Goal: Check status

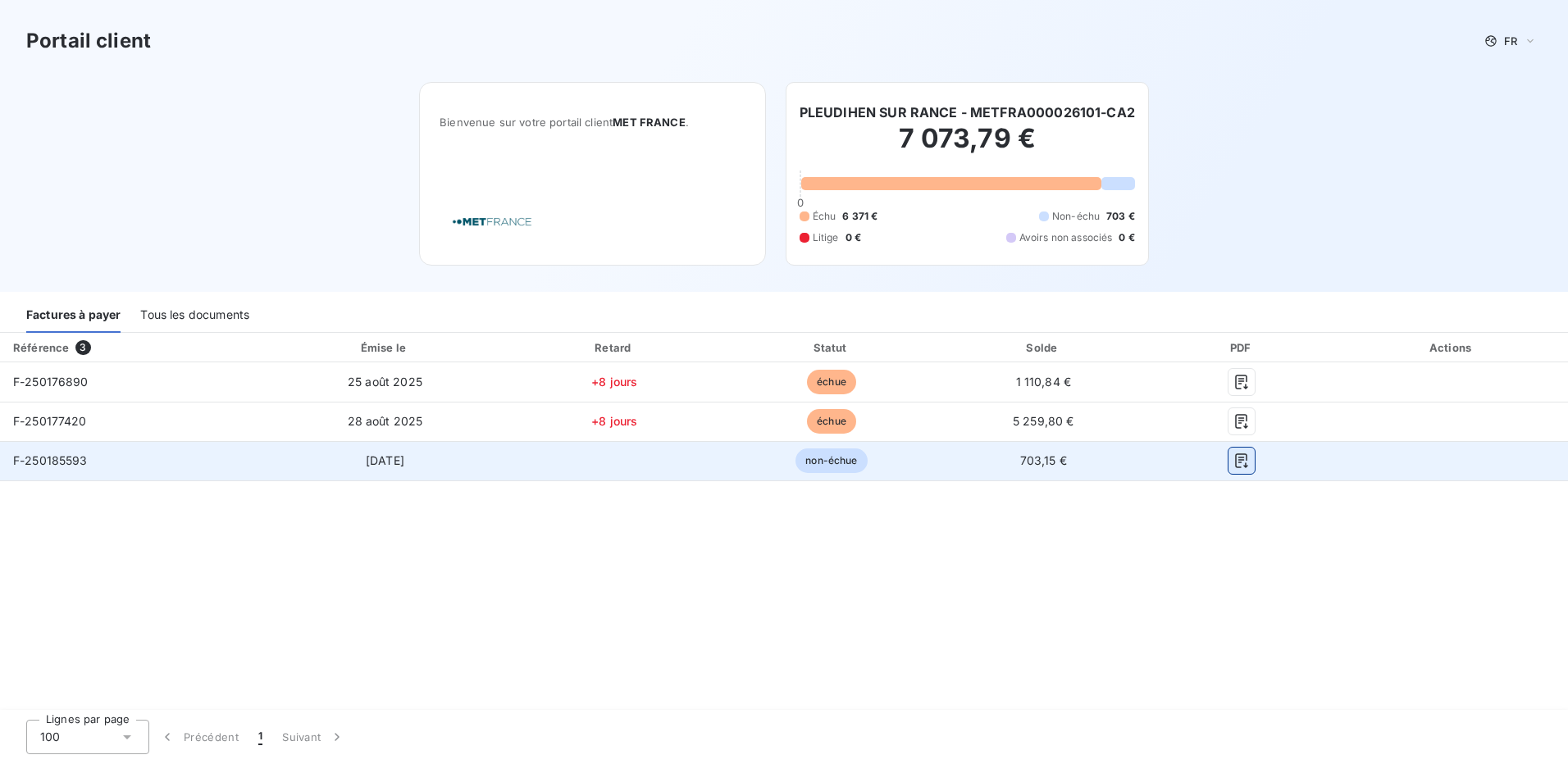
click at [1247, 459] on icon "button" at bounding box center [1242, 461] width 16 height 16
